Goal: Obtain resource: Download file/media

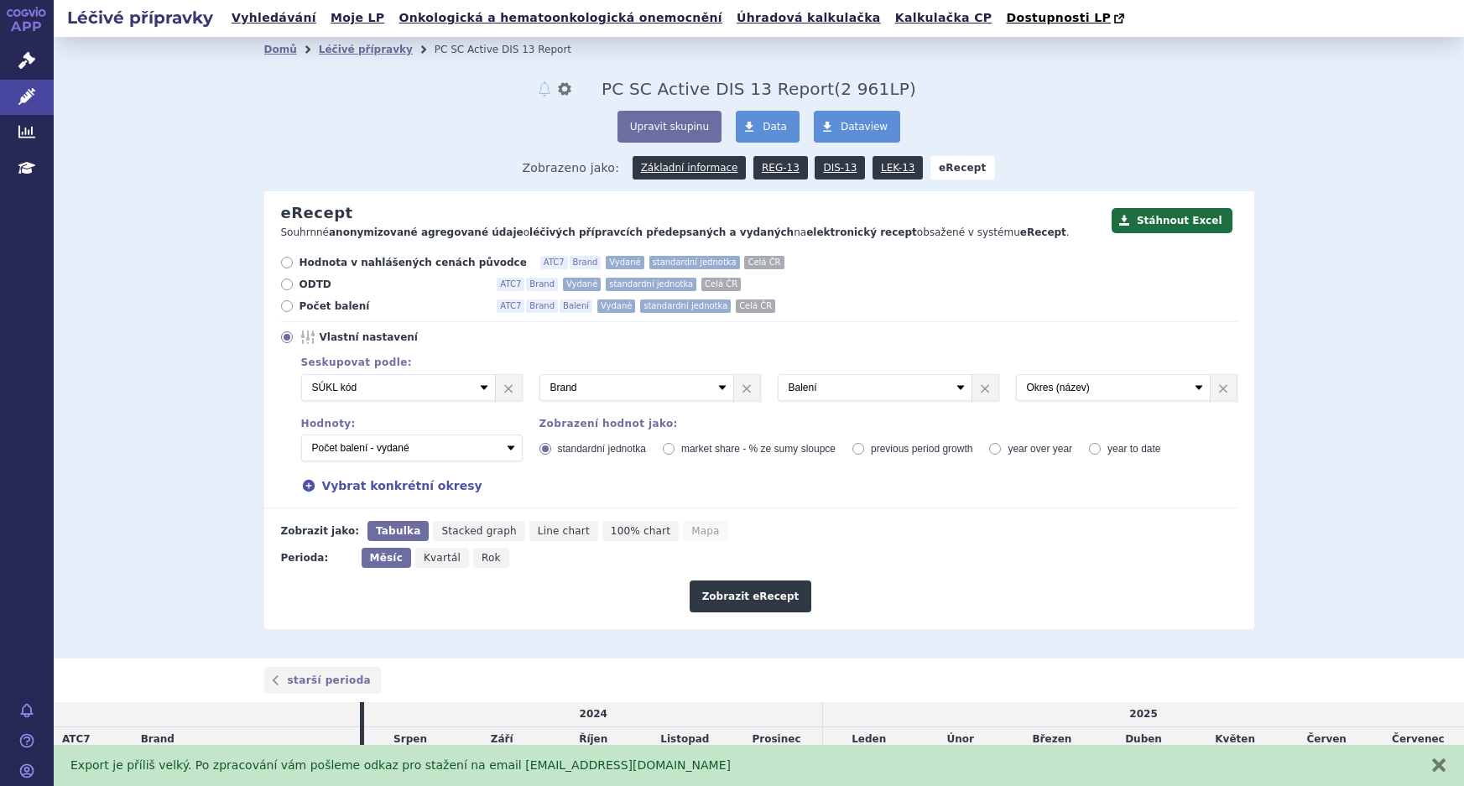
select select "suklCode"
select select "package"
select select "districtName"
click at [388, 451] on select "Počet balení - vydané Hodnota v nahlášených cenách původce - vydané Hodnota v m…" at bounding box center [412, 448] width 222 height 27
select select "predepsanePackages"
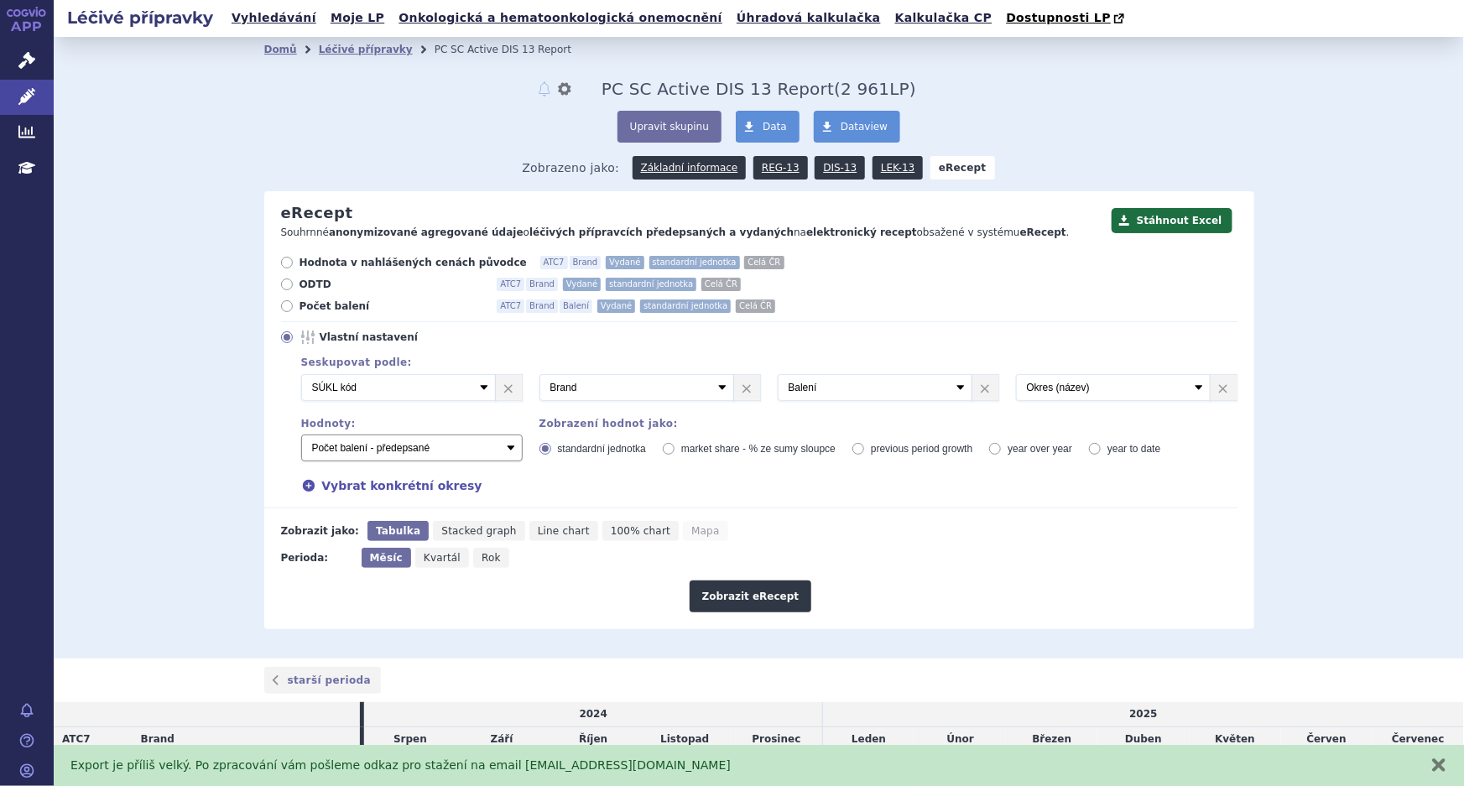
click at [301, 435] on select "Počet balení - vydané Hodnota v nahlášených cenách původce - vydané Hodnota v m…" at bounding box center [412, 448] width 222 height 27
click at [401, 385] on select "Vyberte groupování ATC3 ATC5 ATC7 Brand Balení Síla Forma SÚKL kód MAH VPOIS Re…" at bounding box center [398, 387] width 195 height 27
select select "atc7"
click at [301, 375] on select "Vyberte groupování ATC3 ATC5 ATC7 Brand Balení Síla Forma SÚKL kód MAH VPOIS Re…" at bounding box center [398, 387] width 195 height 27
click at [617, 398] on select "Vyberte groupování ATC3 ATC5 ATC7 Brand Balení Síla Forma SÚKL kód MAH VPOIS Re…" at bounding box center [636, 387] width 195 height 27
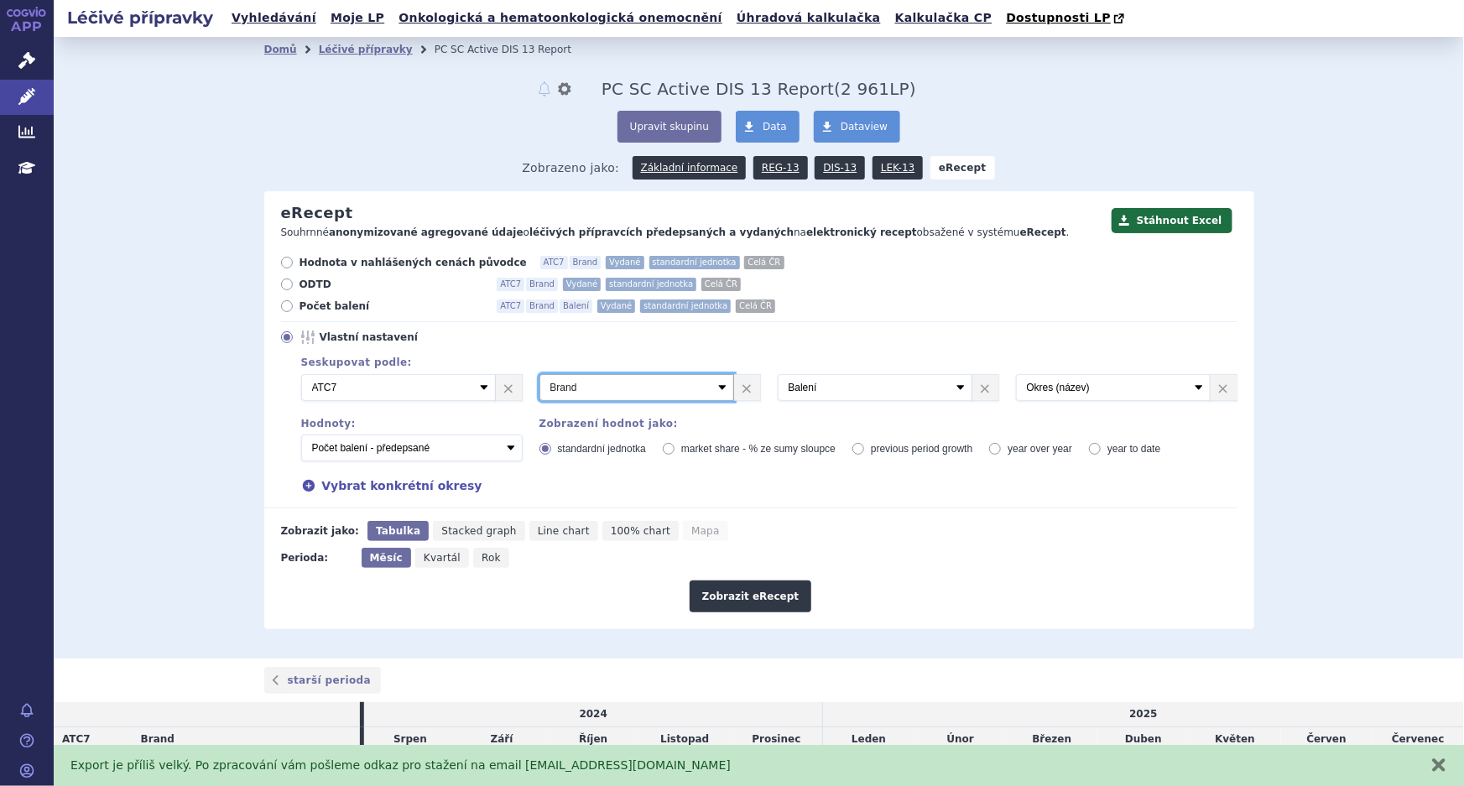
select select "suklCode"
click at [539, 375] on select "Vyberte groupování ATC3 ATC5 ATC7 Brand Balení Síla Forma SÚKL kód MAH VPOIS Re…" at bounding box center [636, 387] width 195 height 27
click at [873, 379] on select "Vyberte groupování ATC3 ATC5 ATC7 Brand Balení Síla Forma SÚKL kód MAH VPOIS Re…" at bounding box center [875, 387] width 195 height 27
select select "brand"
click at [778, 375] on select "Vyberte groupování ATC3 ATC5 ATC7 Brand Balení Síla Forma SÚKL kód MAH VPOIS Re…" at bounding box center [875, 387] width 195 height 27
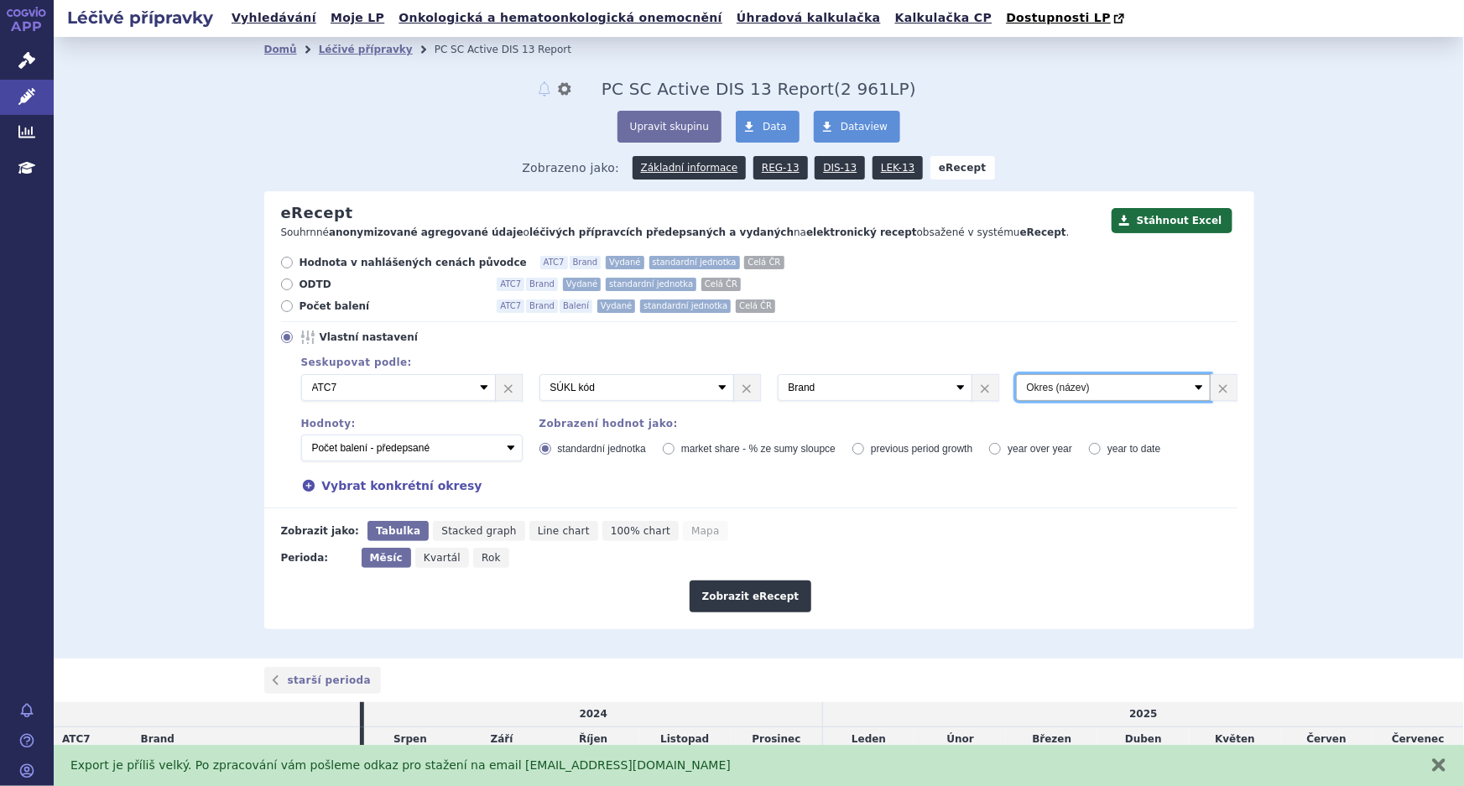
click at [1105, 395] on select "Vyberte groupování ATC3 ATC5 ATC7 Brand Balení Síla Forma SÚKL kód MAH VPOIS Re…" at bounding box center [1113, 387] width 195 height 27
select select "package"
click at [1016, 375] on select "Vyberte groupování ATC3 ATC5 ATC7 Brand Balení Síla Forma SÚKL kód MAH VPOIS Re…" at bounding box center [1113, 387] width 195 height 27
click at [1042, 328] on div "Hodnota v nahlášených cenách původce ATC7 Brand Vydané standardní jednotka Celá…" at bounding box center [750, 382] width 973 height 253
click at [1164, 215] on button "Stáhnout Excel" at bounding box center [1172, 220] width 121 height 25
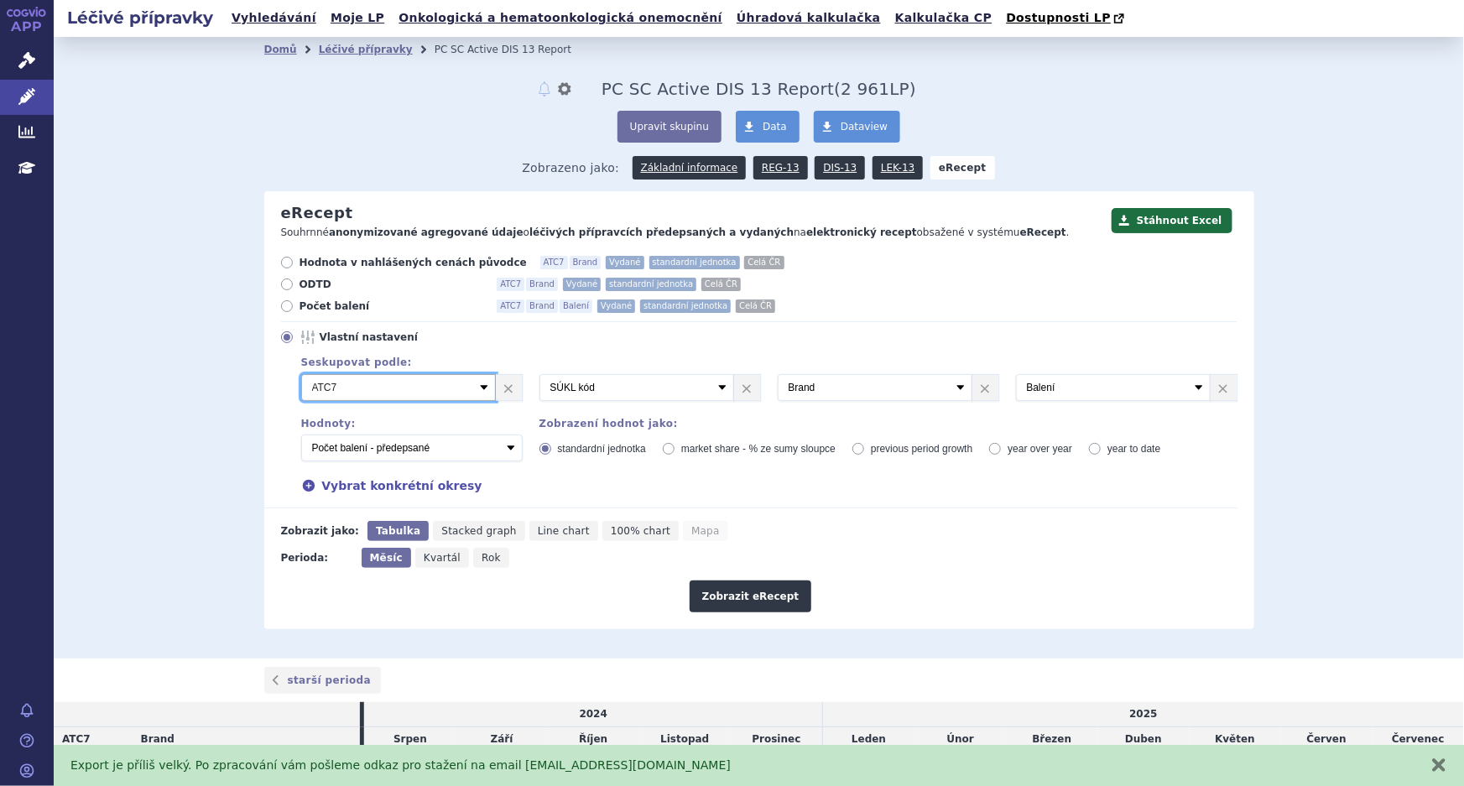
click at [470, 388] on select "Vyberte groupování ATC3 ATC5 ATC7 Brand Balení Síla Forma SÚKL kód MAH VPOIS Re…" at bounding box center [398, 387] width 195 height 27
select select "suklCode"
click at [301, 375] on select "Vyberte groupování ATC3 ATC5 ATC7 Brand Balení Síla Forma SÚKL kód MAH VPOIS Re…" at bounding box center [398, 387] width 195 height 27
click at [650, 391] on select "Vyberte groupování ATC3 ATC5 ATC7 Brand Balení Síla Forma SÚKL kód MAH VPOIS Re…" at bounding box center [636, 387] width 195 height 27
select select "brand"
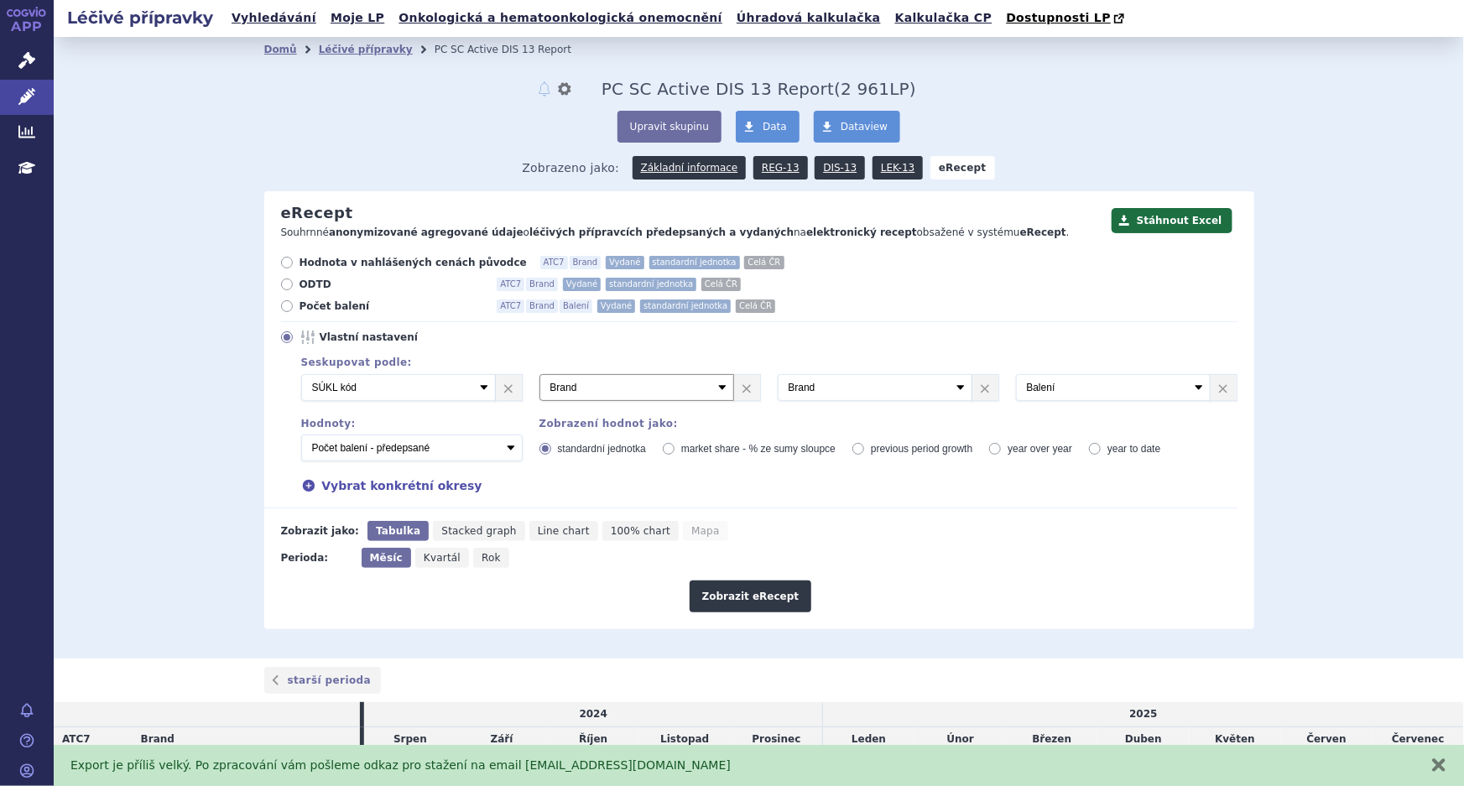
click at [539, 375] on select "Vyberte groupování ATC3 ATC5 ATC7 Brand Balení Síla Forma SÚKL kód MAH VPOIS Re…" at bounding box center [636, 387] width 195 height 27
click at [885, 388] on select "Vyberte groupování ATC3 ATC5 ATC7 Brand Balení Síla Forma SÚKL kód MAH VPOIS Re…" at bounding box center [875, 387] width 195 height 27
select select "package"
click at [778, 375] on select "Vyberte groupování ATC3 ATC5 ATC7 Brand Balení Síla Forma SÚKL kód MAH VPOIS Re…" at bounding box center [875, 387] width 195 height 27
click at [1093, 380] on select "Vyberte groupování ATC3 ATC5 ATC7 Brand Balení Síla Forma SÚKL kód MAH VPOIS Re…" at bounding box center [1113, 387] width 195 height 27
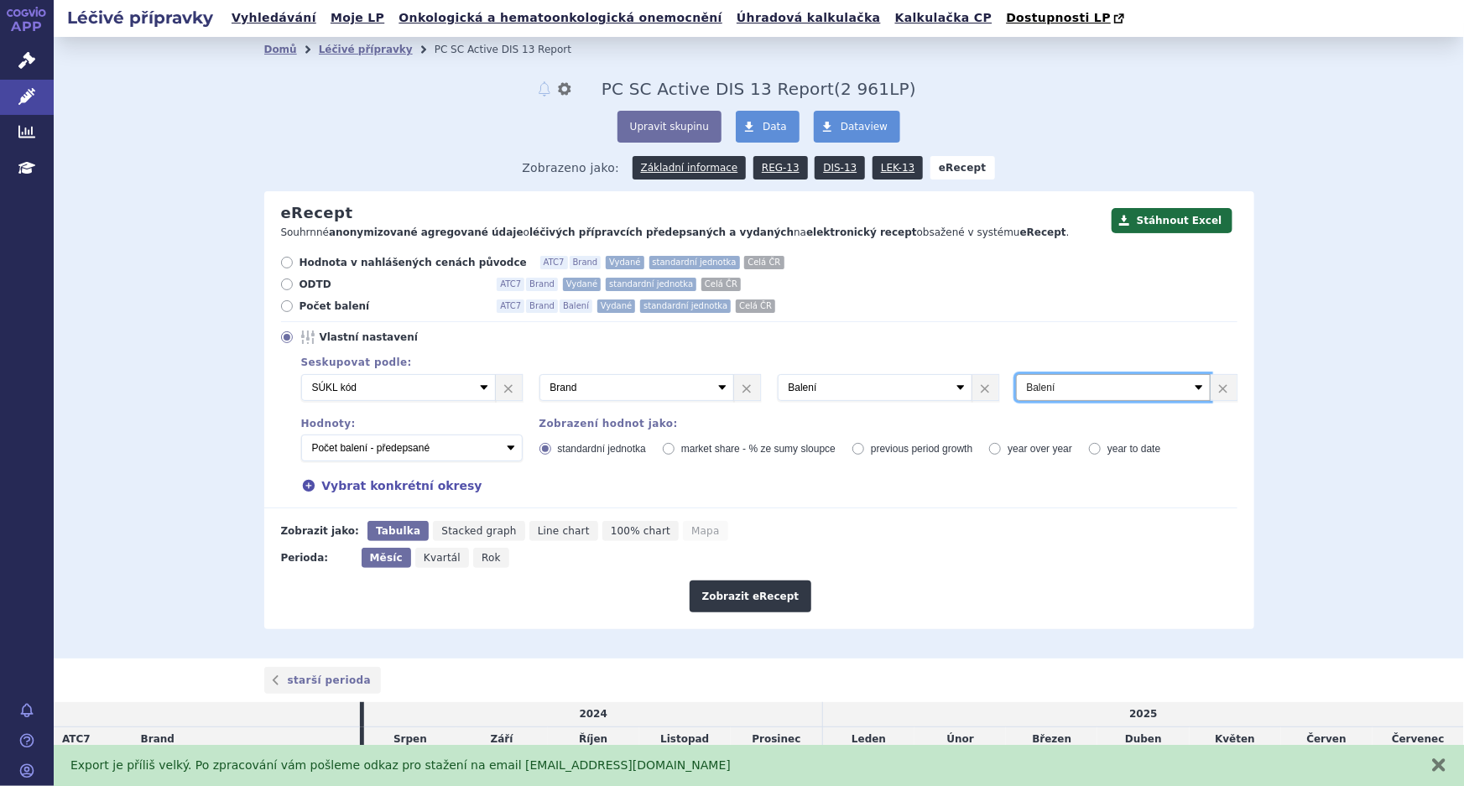
select select "districtName"
click at [1016, 375] on select "Vyberte groupování ATC3 ATC5 ATC7 Brand Balení Síla Forma SÚKL kód MAH VPOIS Re…" at bounding box center [1113, 387] width 195 height 27
click at [1441, 768] on button "zavřít" at bounding box center [1439, 765] width 17 height 17
click at [1445, 765] on button "zavřít" at bounding box center [1439, 765] width 17 height 17
click at [1440, 766] on button "zavřít" at bounding box center [1439, 765] width 17 height 17
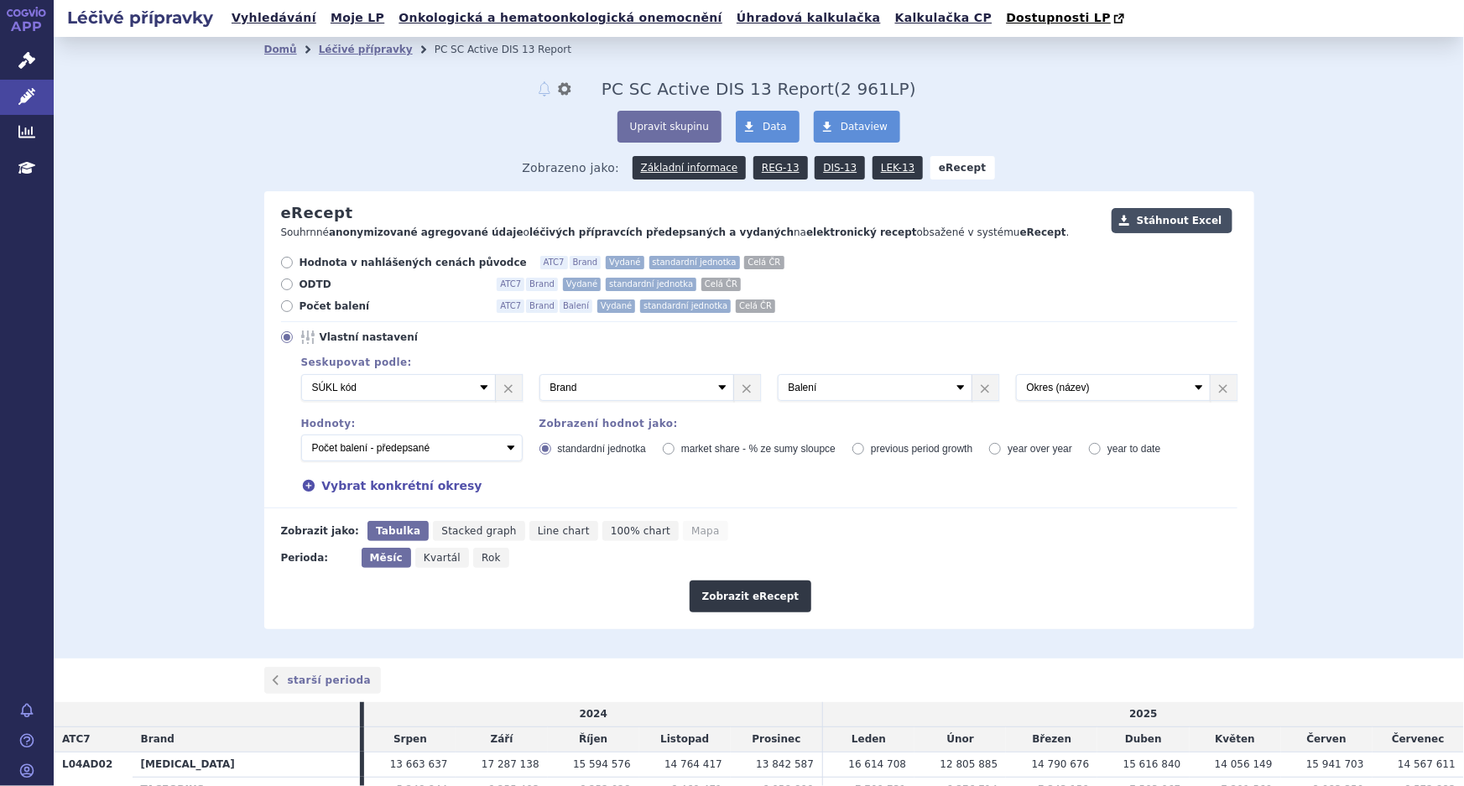
click at [1156, 224] on button "Stáhnout Excel" at bounding box center [1172, 220] width 121 height 25
